Goal: Book appointment/travel/reservation

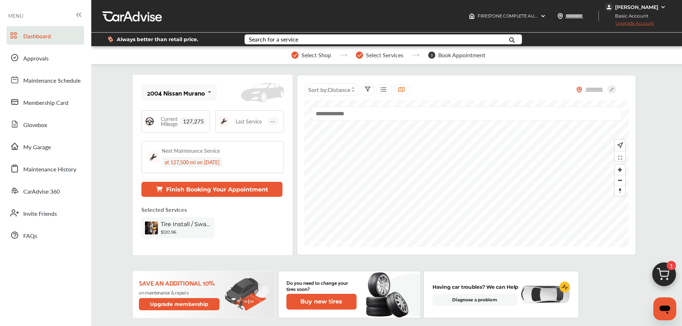
click at [216, 192] on button "Finish Booking Your Appointment" at bounding box center [211, 189] width 141 height 15
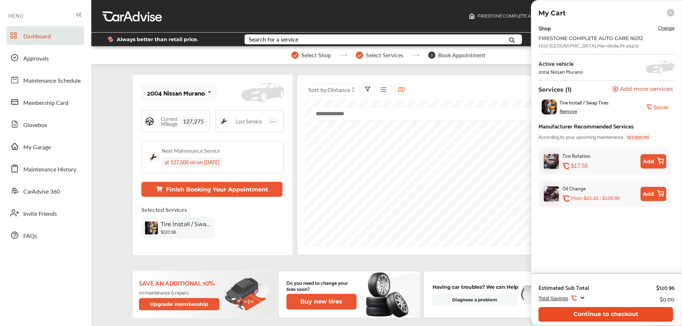
click at [568, 314] on button "Continue to checkout" at bounding box center [605, 314] width 135 height 15
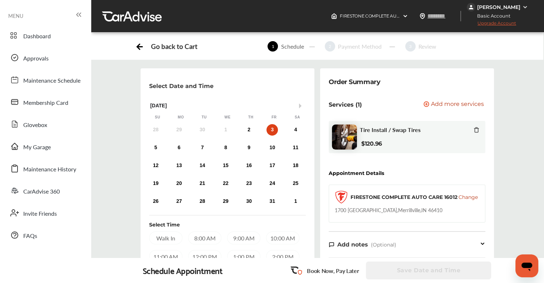
click at [141, 47] on icon at bounding box center [139, 47] width 5 height 0
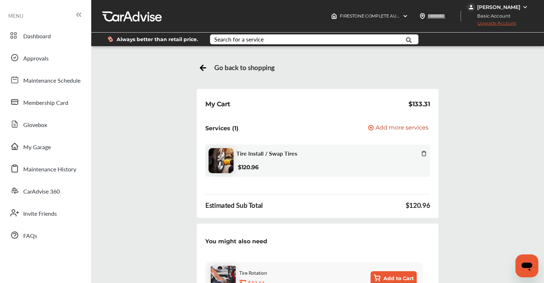
drag, startPoint x: 196, startPoint y: 66, endPoint x: 200, endPoint y: 64, distance: 5.0
click at [197, 65] on div "Go back to shopping My Cart $133.31 Services (1) Add a service Add more service…" at bounding box center [317, 222] width 449 height 320
click at [202, 64] on icon at bounding box center [203, 66] width 9 height 9
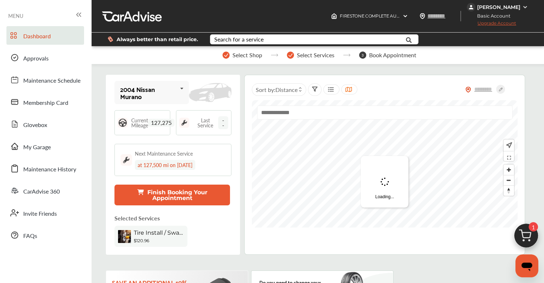
click at [195, 196] on button "Finish Booking Your Appointment" at bounding box center [172, 195] width 116 height 21
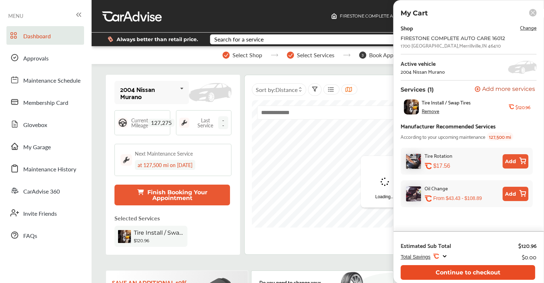
click at [455, 272] on button "Continue to checkout" at bounding box center [468, 272] width 135 height 15
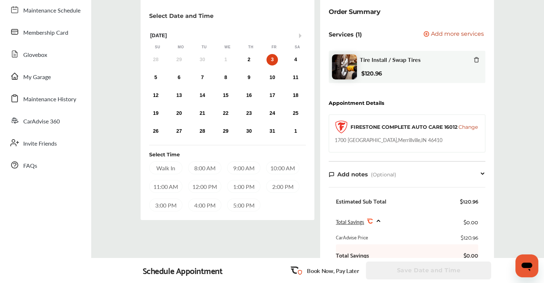
scroll to position [72, 0]
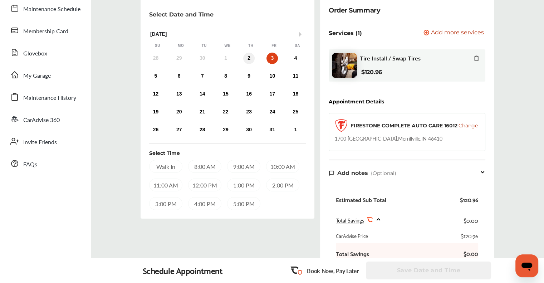
click at [246, 56] on div "2" at bounding box center [248, 58] width 11 height 11
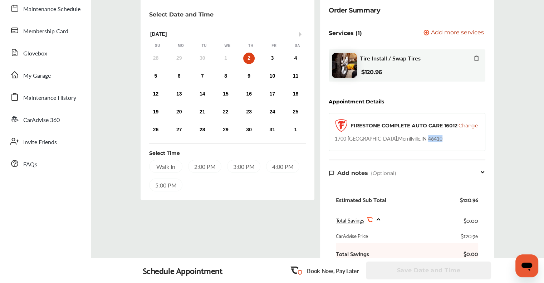
drag, startPoint x: 441, startPoint y: 136, endPoint x: 426, endPoint y: 139, distance: 15.7
click at [426, 139] on div "FIRESTONE COMPLETE AUTO CARE [STREET_ADDRESS]" at bounding box center [407, 132] width 157 height 38
copy div "46410"
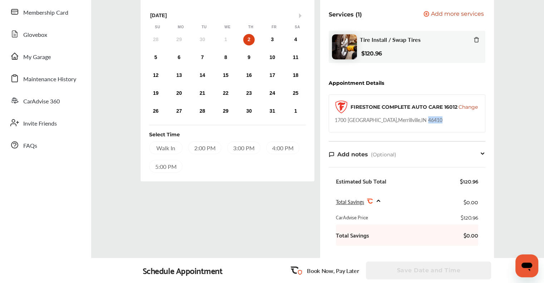
scroll to position [107, 0]
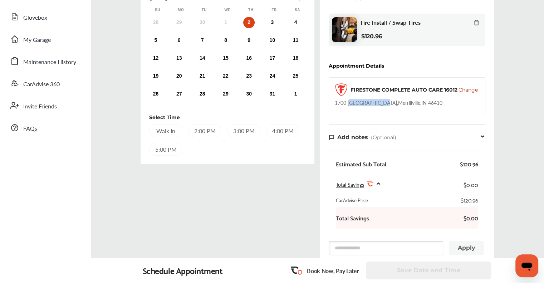
drag, startPoint x: 349, startPoint y: 102, endPoint x: 391, endPoint y: 101, distance: 42.2
click at [391, 101] on div "[STREET_ADDRESS]" at bounding box center [389, 102] width 108 height 7
copy div "OUTHLAKE MALL"
click at [205, 131] on div "2:00 PM" at bounding box center [204, 130] width 33 height 13
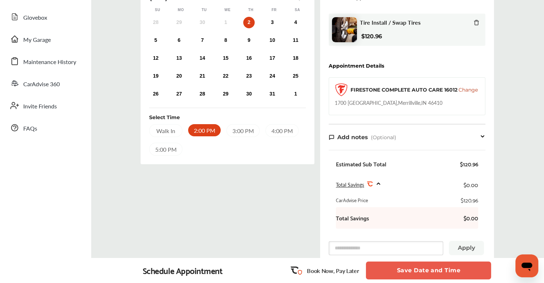
click at [440, 273] on button "Save Date and Time" at bounding box center [428, 271] width 125 height 18
